Goal: Book appointment/travel/reservation

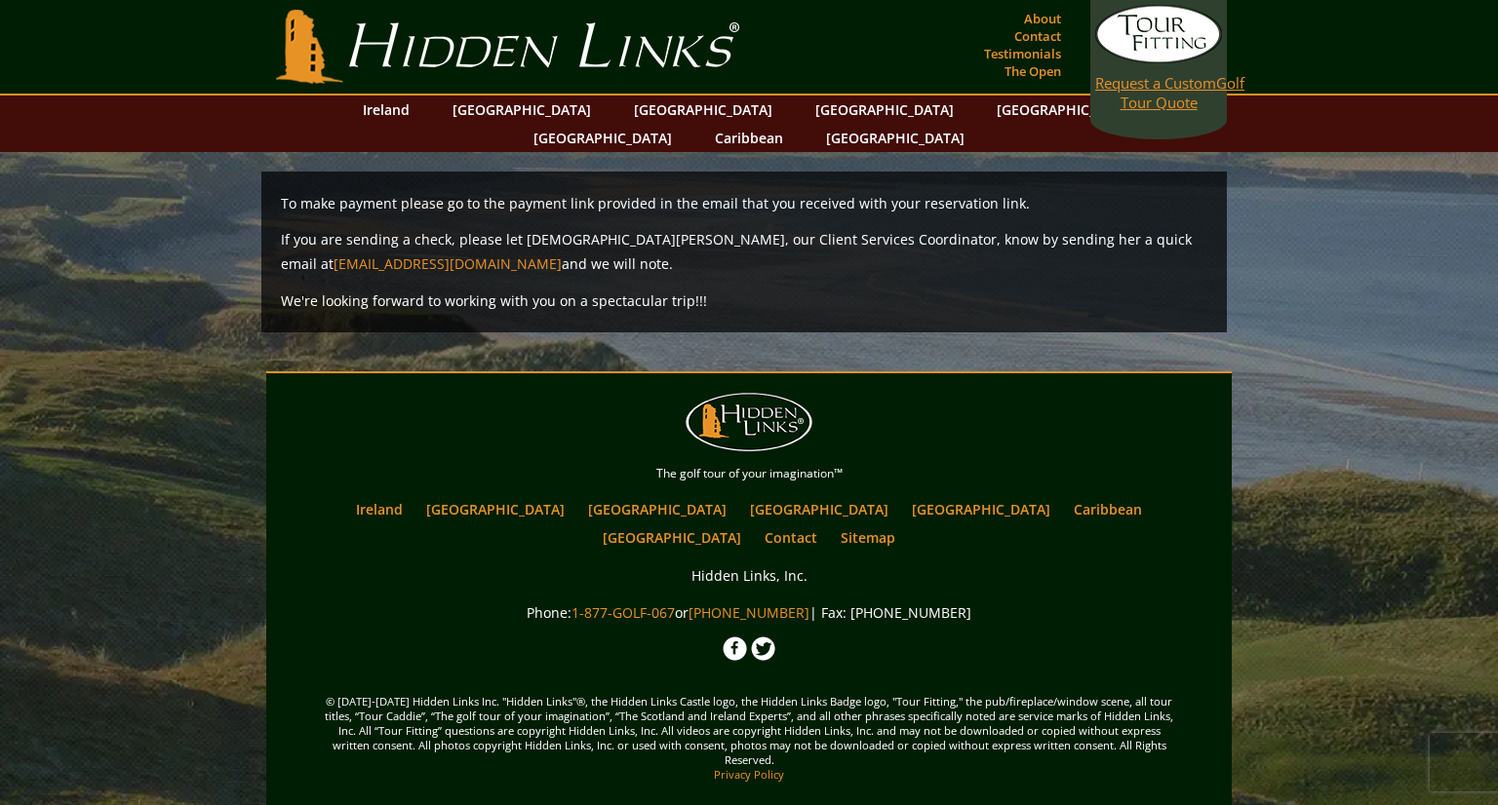
click at [1129, 20] on link "Request a Custom Golf Tour Quote" at bounding box center [1158, 58] width 127 height 107
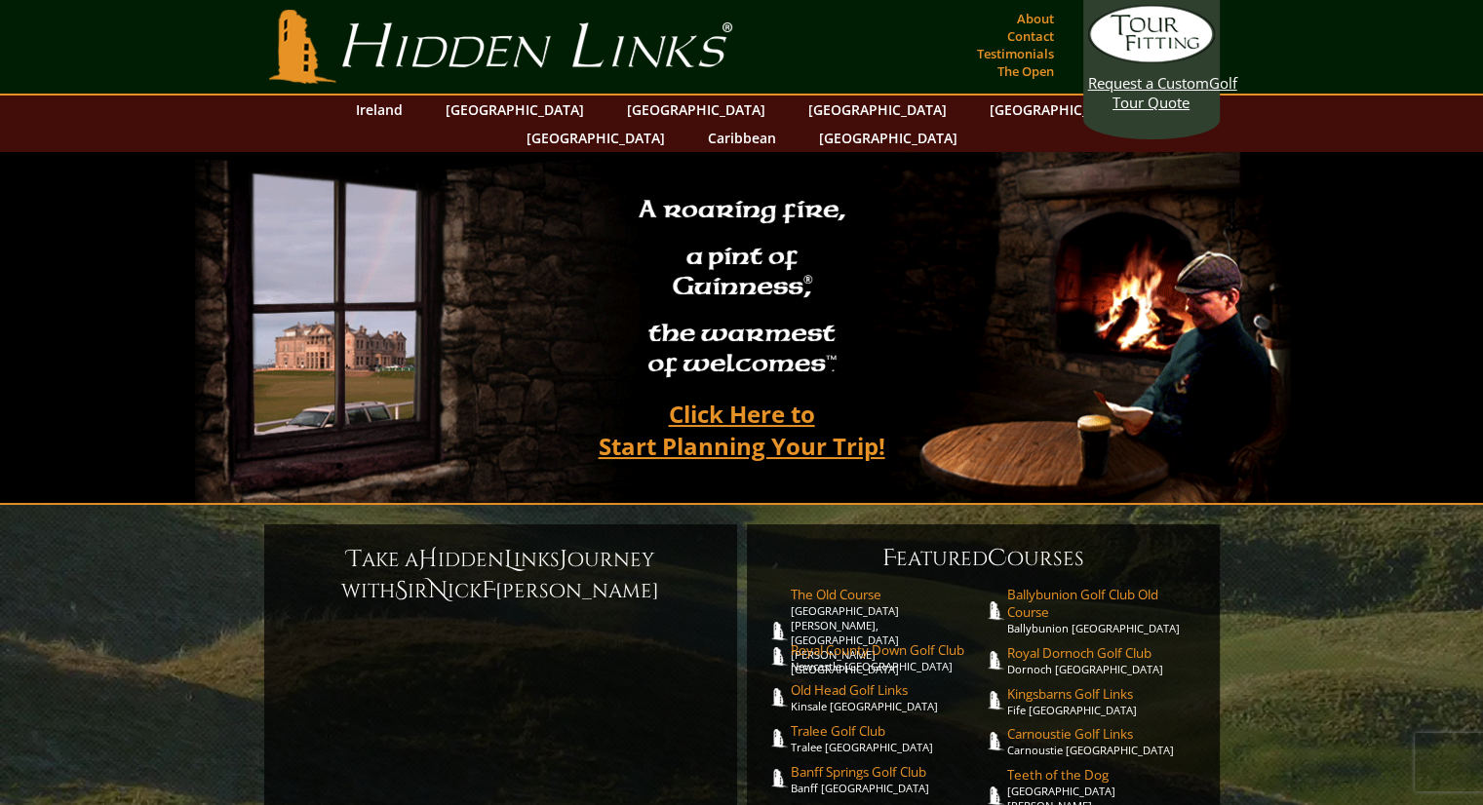
drag, startPoint x: 1136, startPoint y: 290, endPoint x: 1080, endPoint y: 290, distance: 55.6
click at [1080, 290] on video at bounding box center [743, 327] width 1096 height 351
click at [452, 71] on link "Hidden Links Golf" at bounding box center [500, 47] width 473 height 74
